Goal: Task Accomplishment & Management: Manage account settings

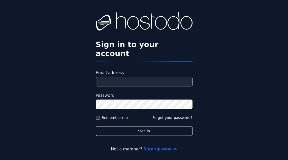
click at [138, 86] on input "Email address" at bounding box center [144, 82] width 97 height 10
type input "**********"
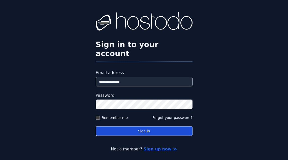
click at [122, 134] on button "Sign in" at bounding box center [144, 131] width 97 height 10
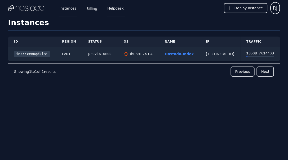
click at [113, 9] on link "Helpdesk" at bounding box center [115, 8] width 18 height 17
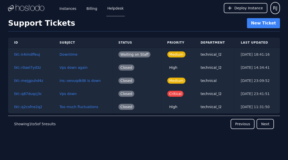
click at [92, 53] on td "Downtime" at bounding box center [82, 54] width 59 height 13
click at [62, 54] on button "Downtime" at bounding box center [69, 54] width 18 height 5
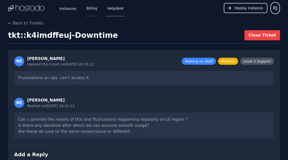
click at [87, 7] on link "Billing" at bounding box center [91, 8] width 13 height 17
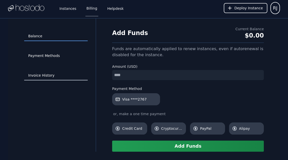
click at [41, 75] on link "Invoice History" at bounding box center [56, 76] width 64 height 10
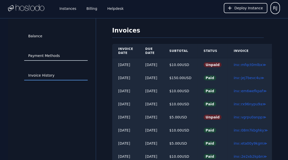
click at [55, 55] on link "Payment Methods" at bounding box center [56, 56] width 64 height 10
